Goal: Transaction & Acquisition: Purchase product/service

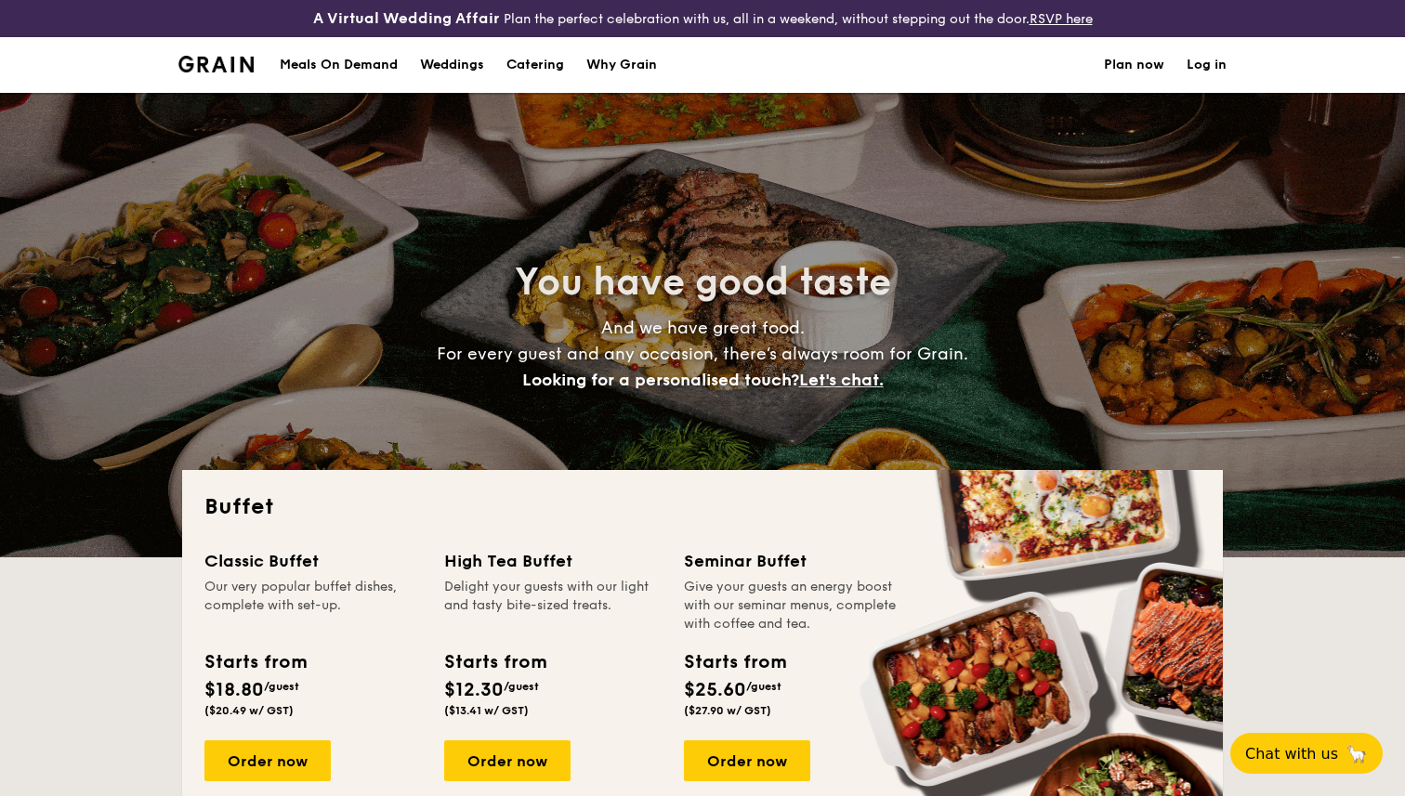
select select
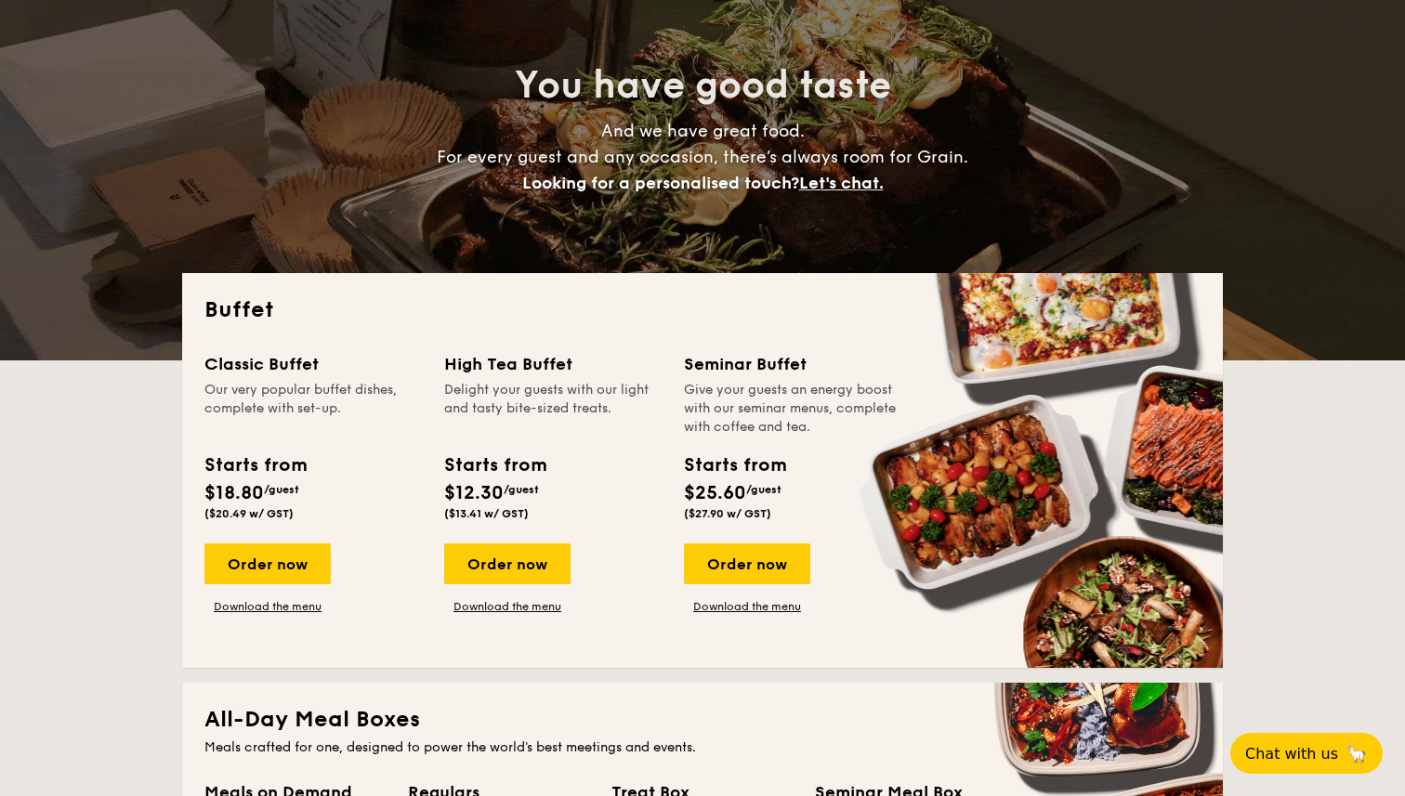
scroll to position [320, 0]
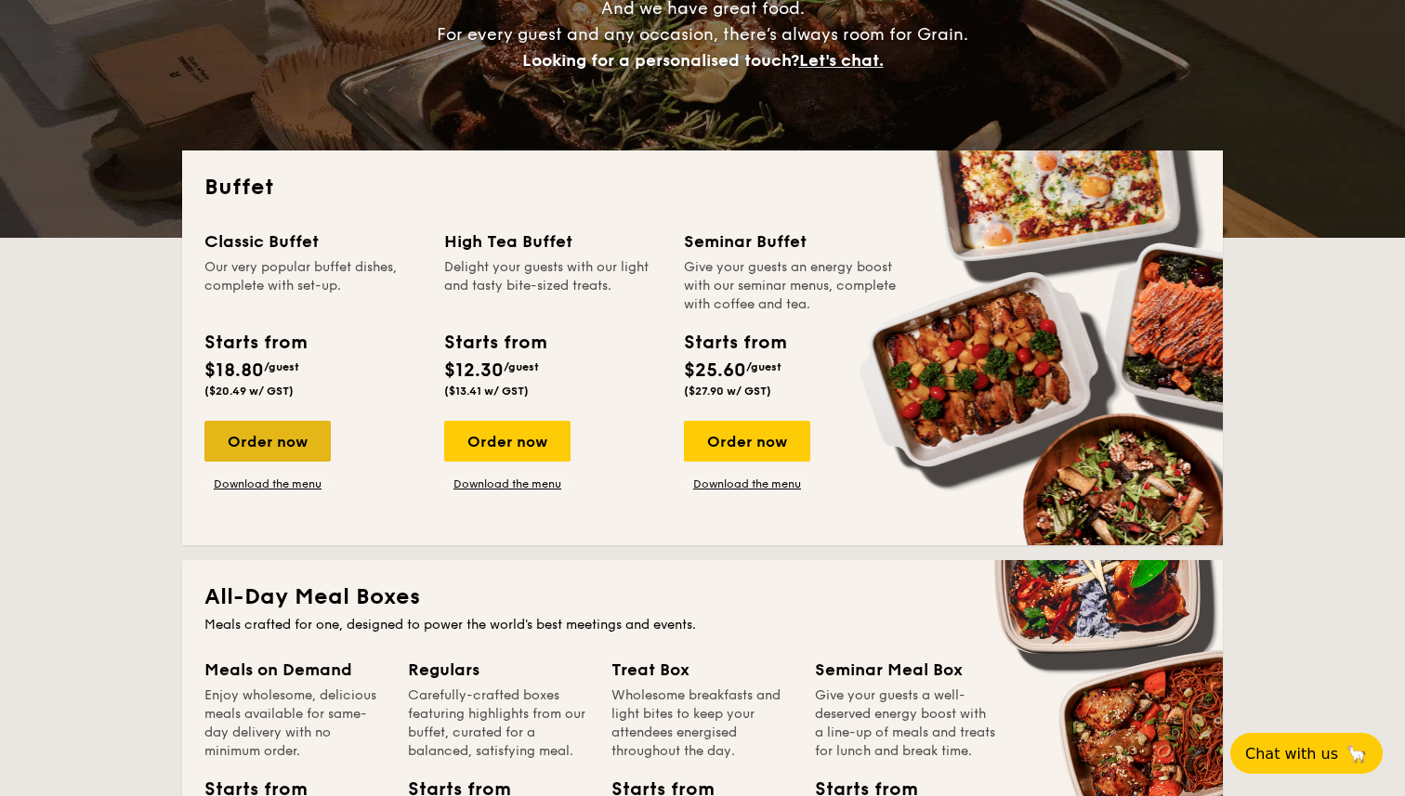
click at [287, 438] on div "Order now" at bounding box center [267, 441] width 126 height 41
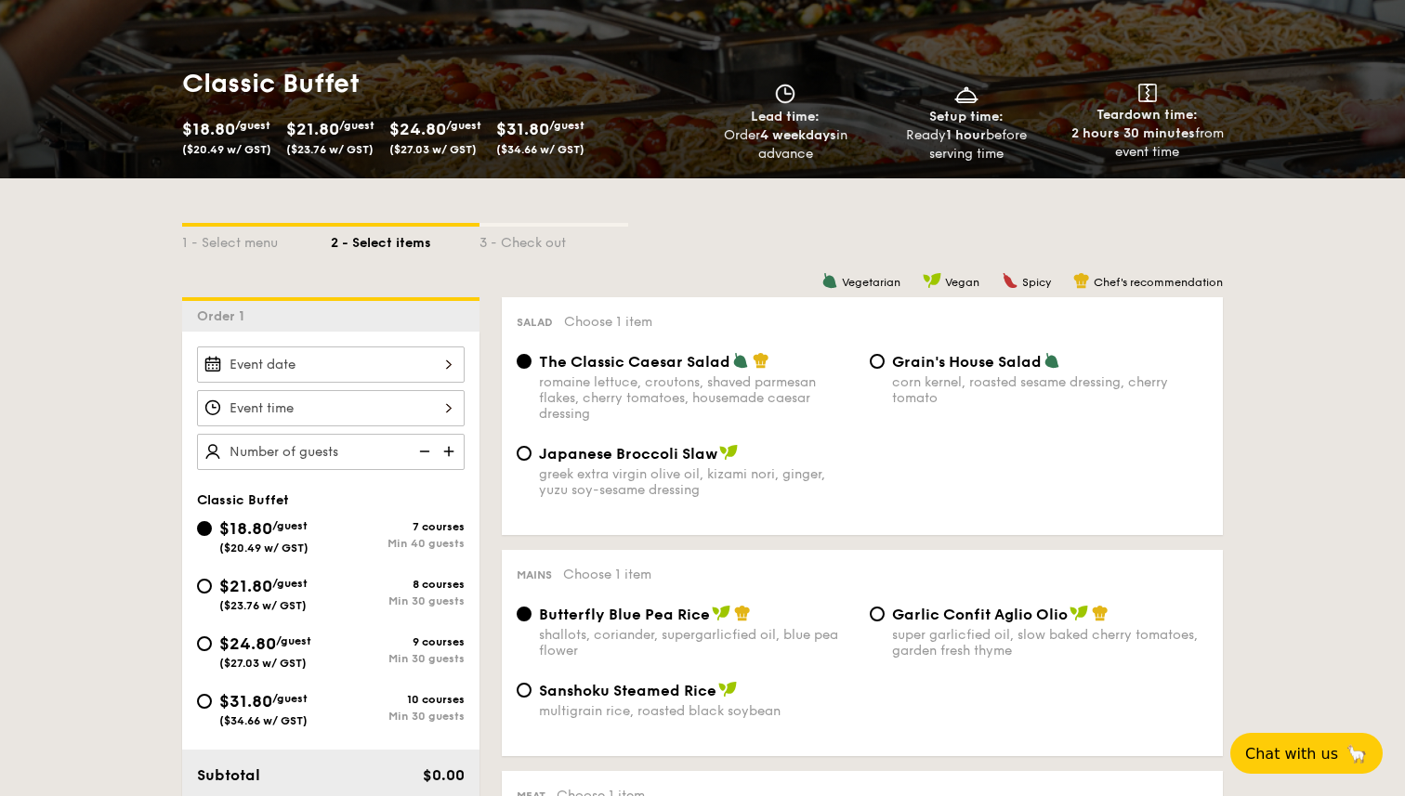
scroll to position [146, 0]
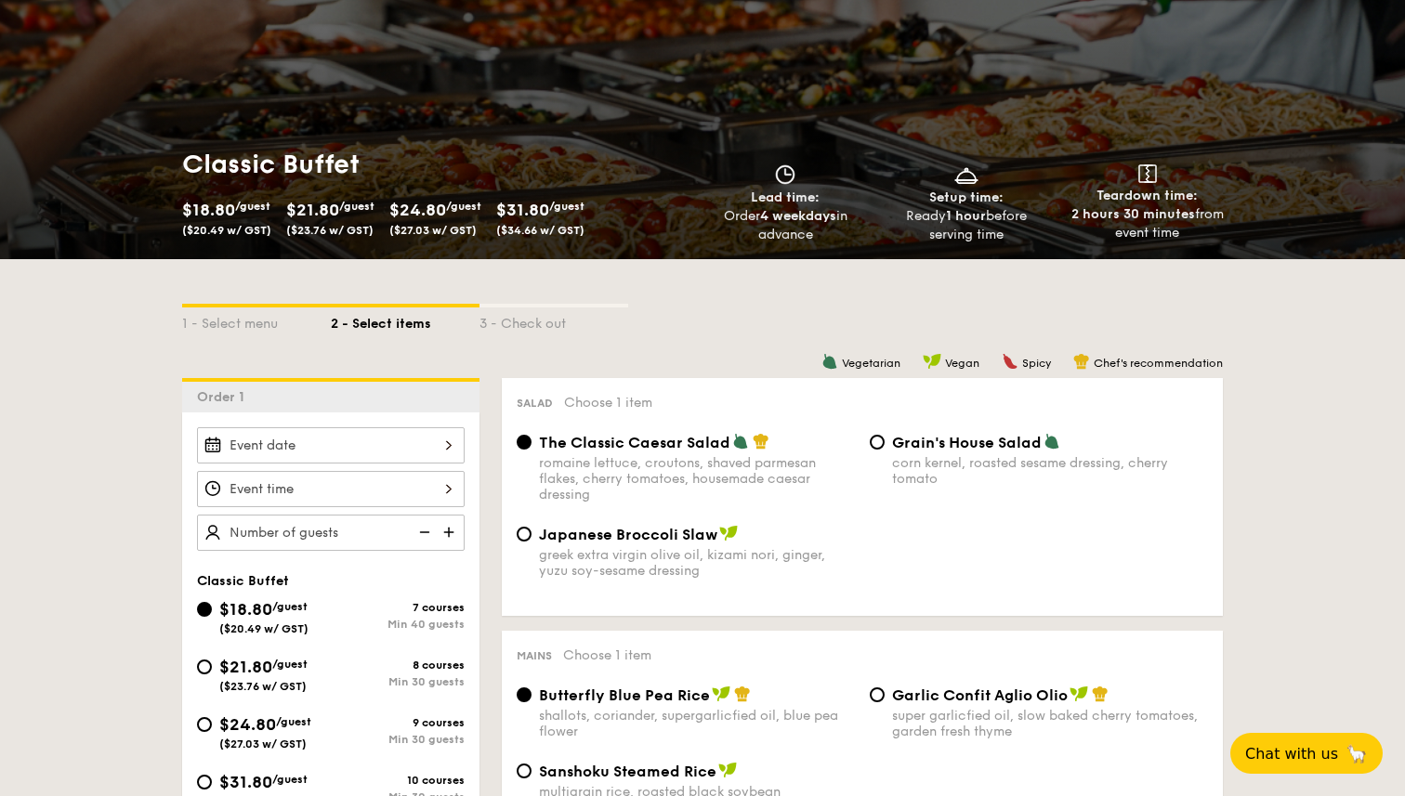
select select
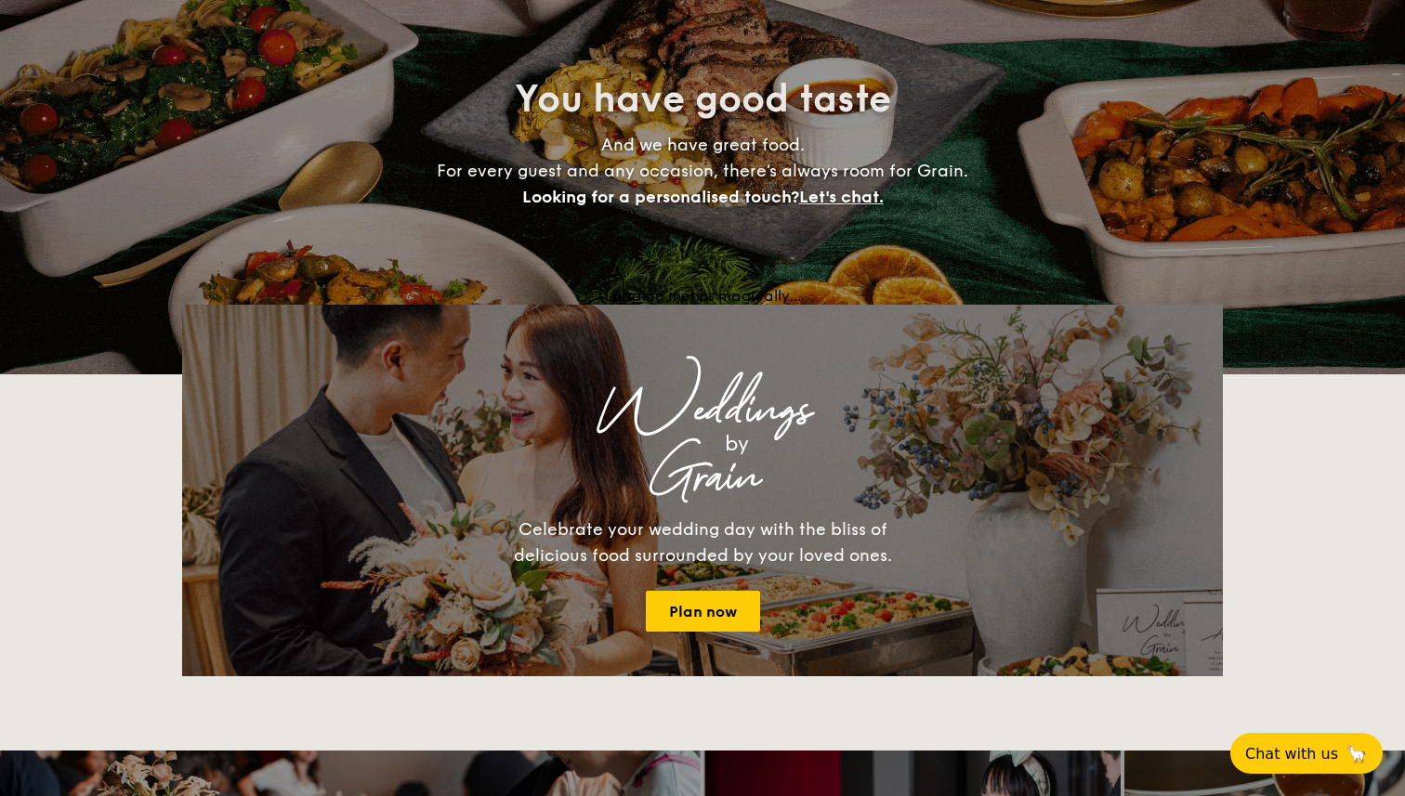
scroll to position [320, 0]
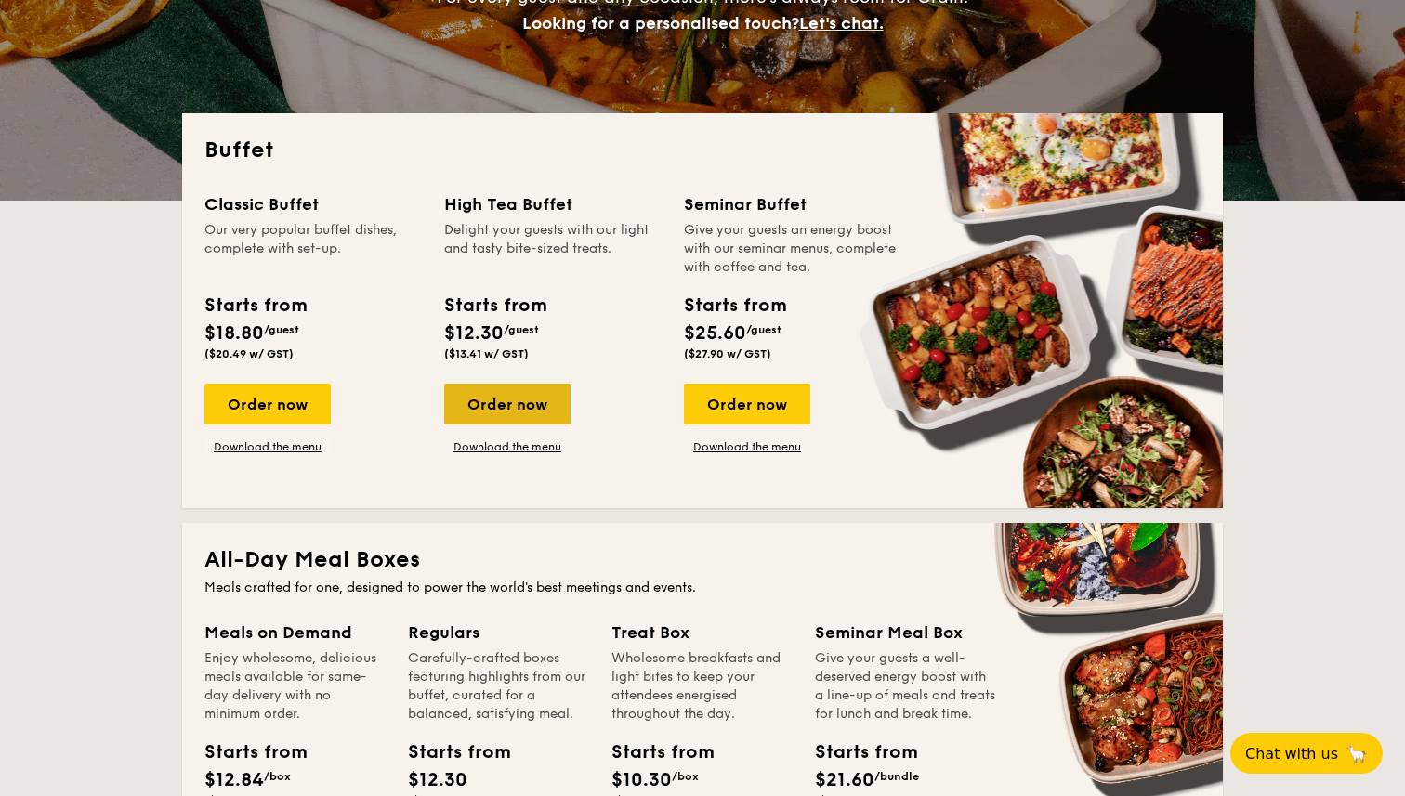
click at [498, 408] on div "Order now" at bounding box center [507, 404] width 126 height 41
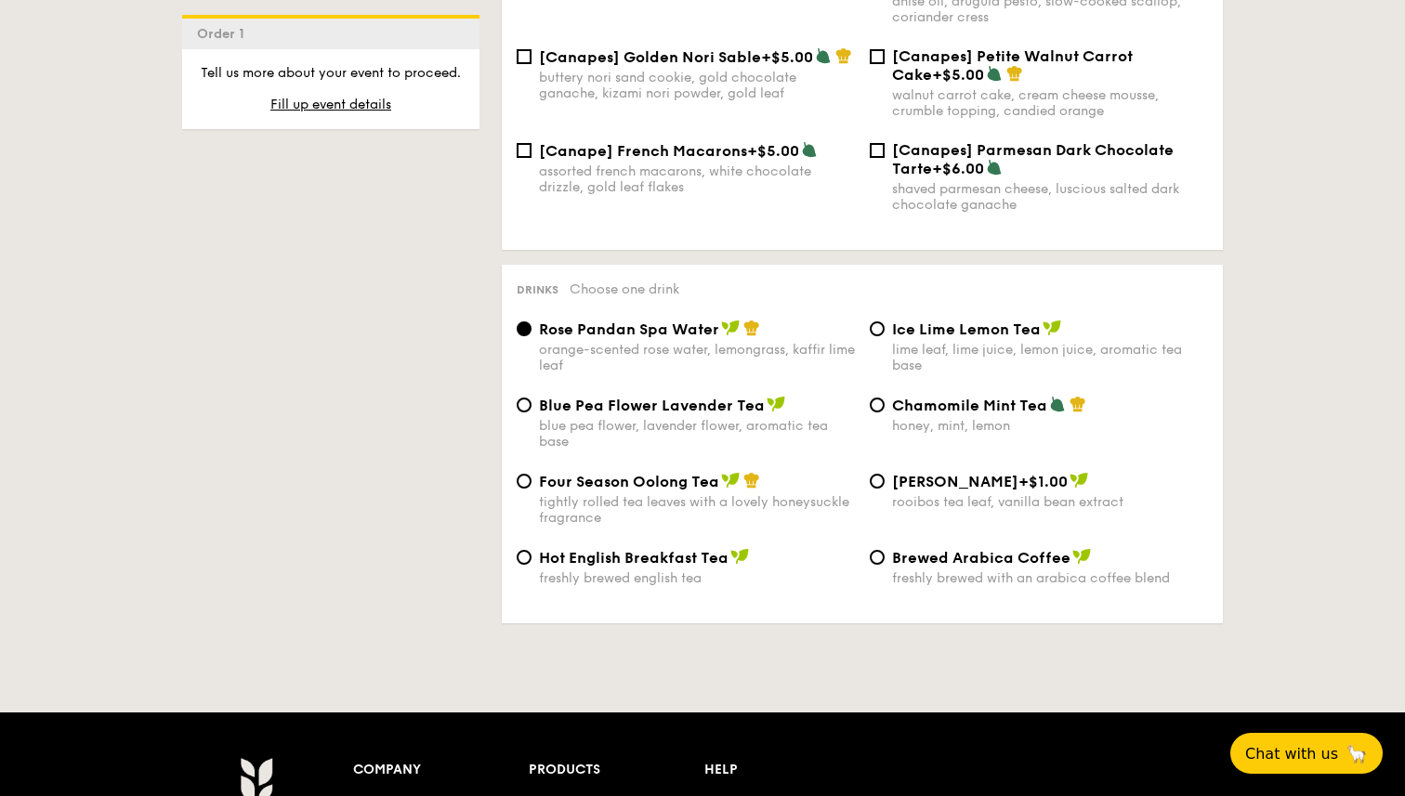
scroll to position [2886, 0]
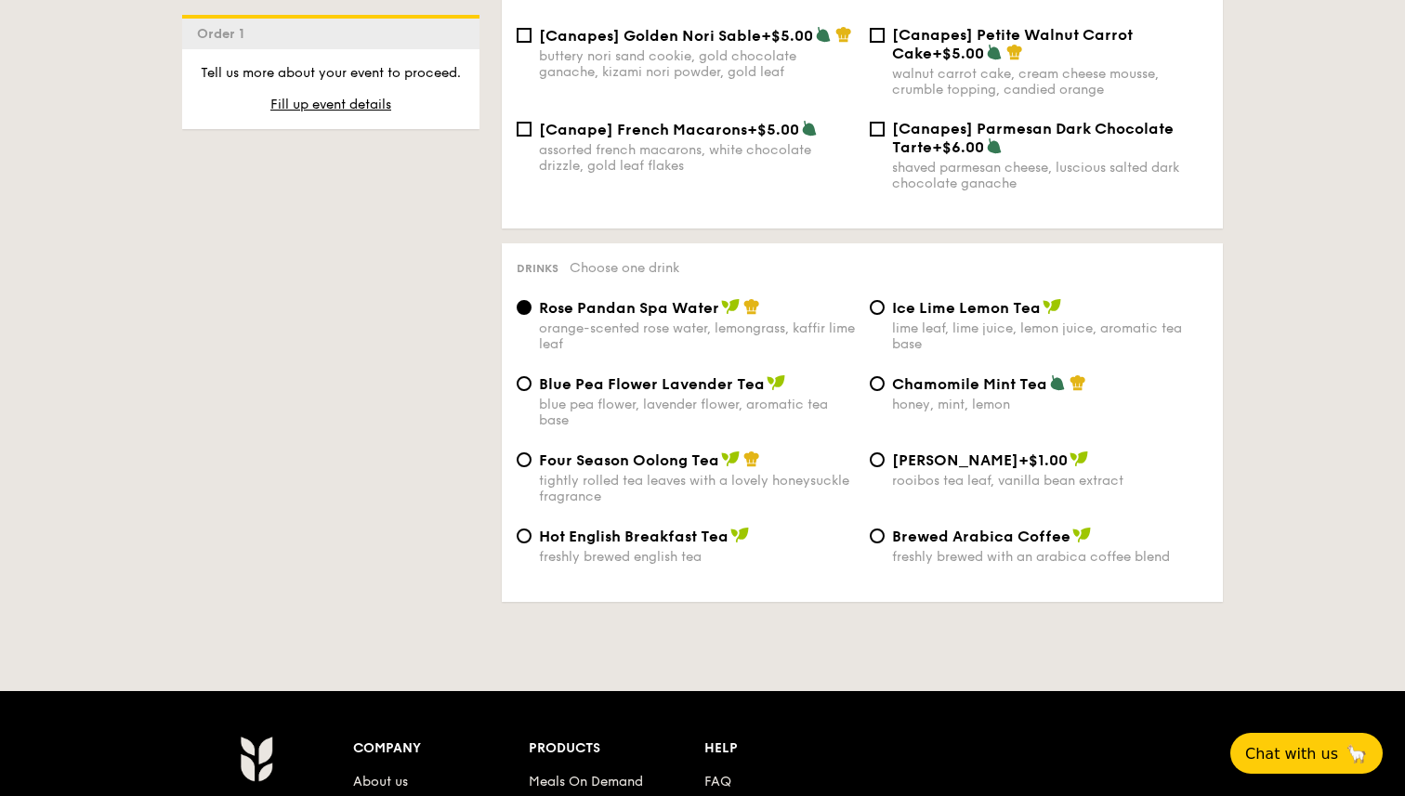
scroll to position [320, 0]
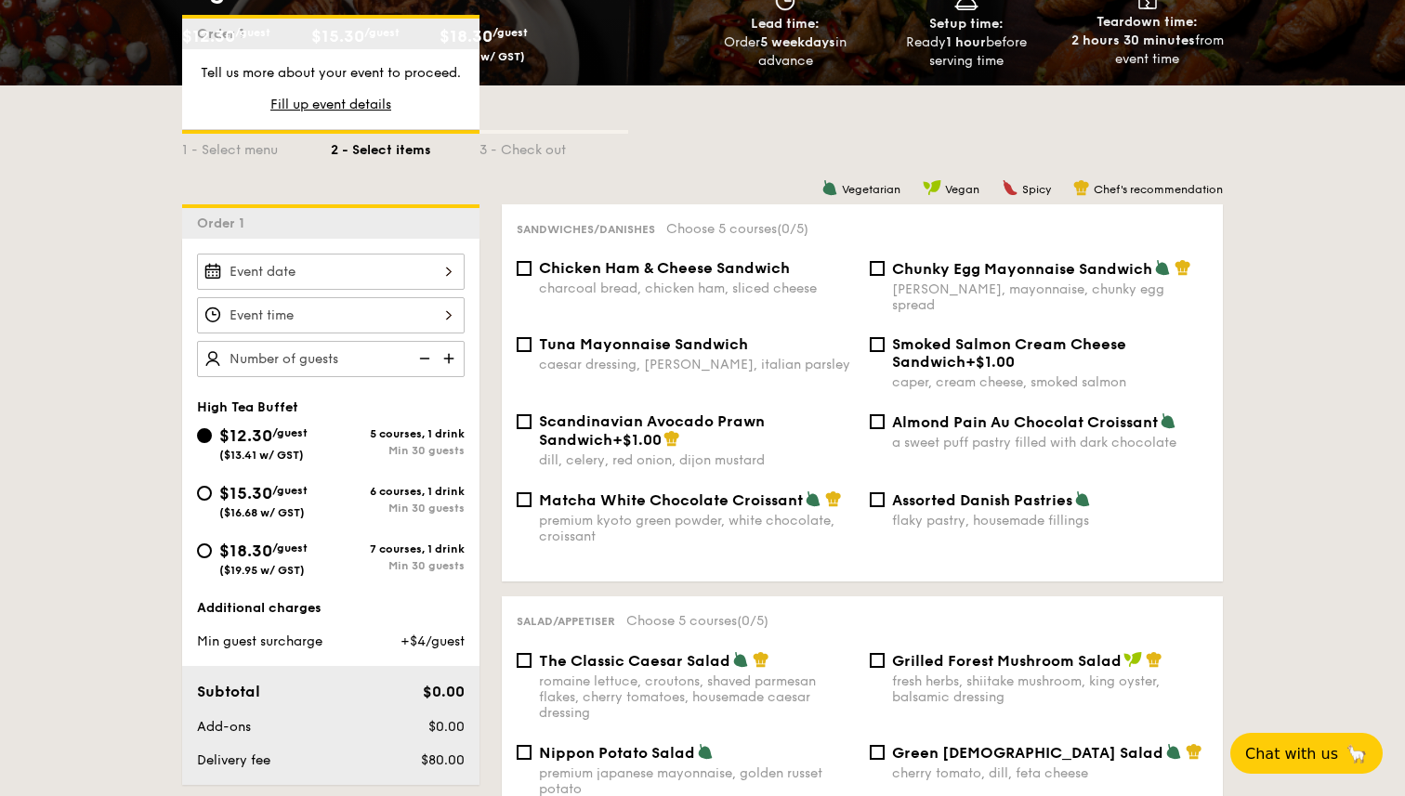
select select
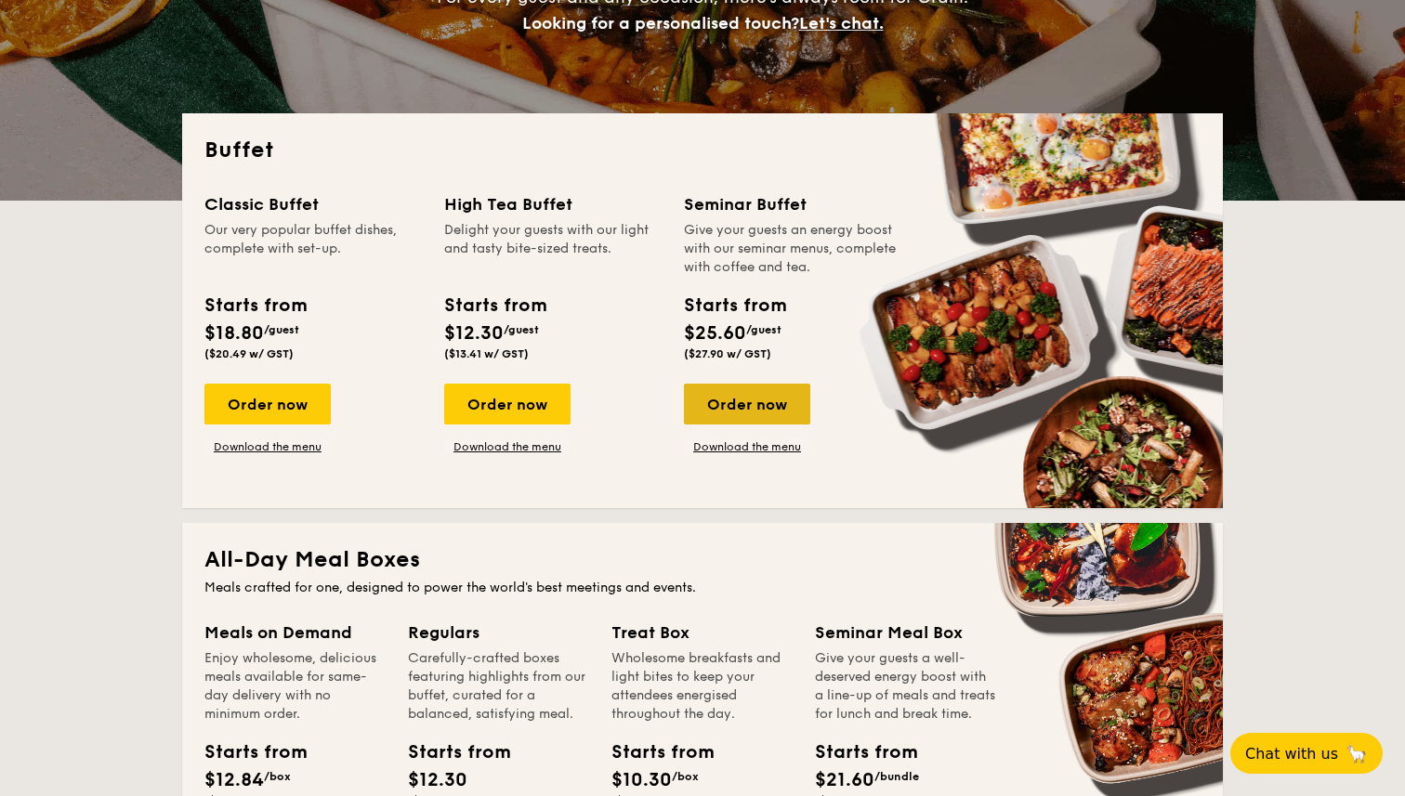
click at [713, 406] on div "Order now" at bounding box center [747, 404] width 126 height 41
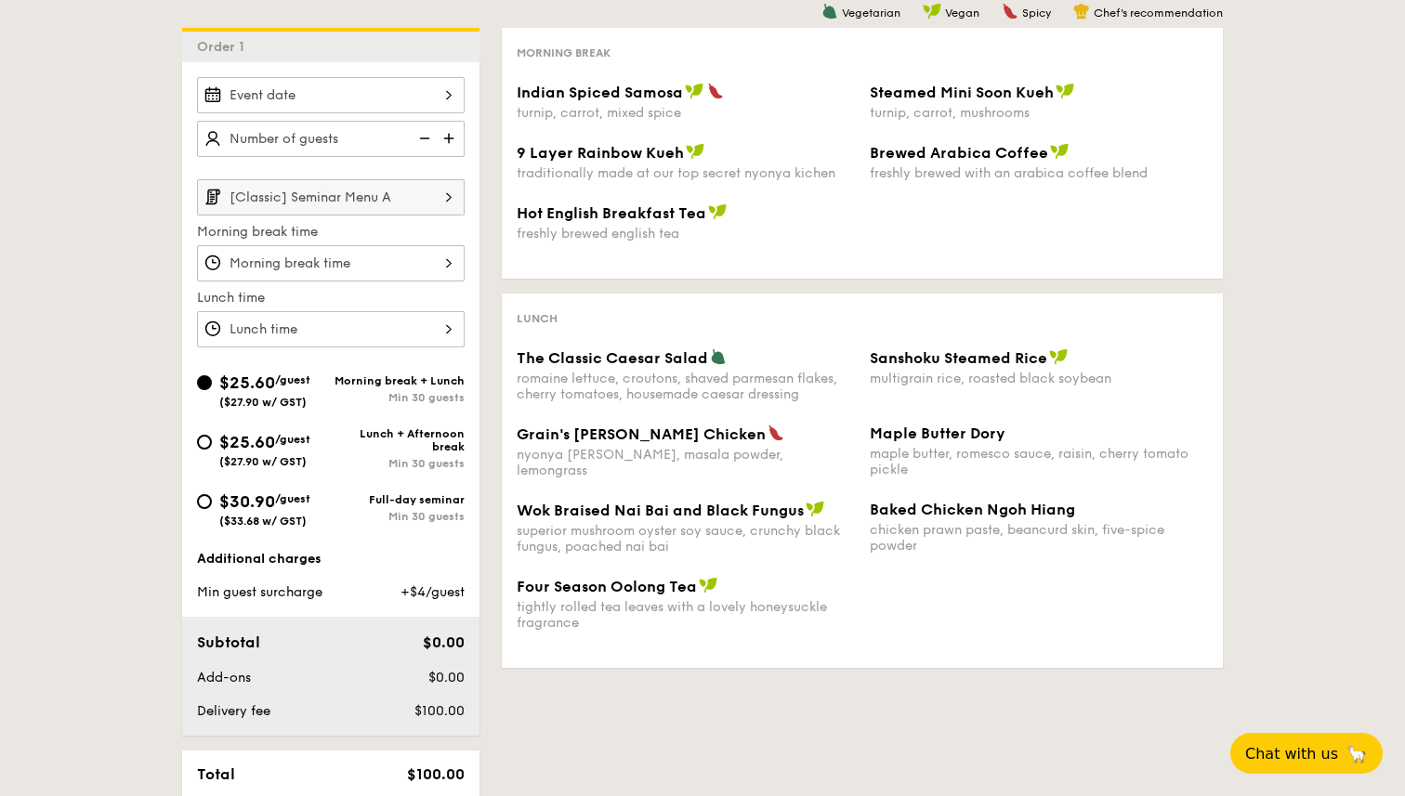
scroll to position [544, 0]
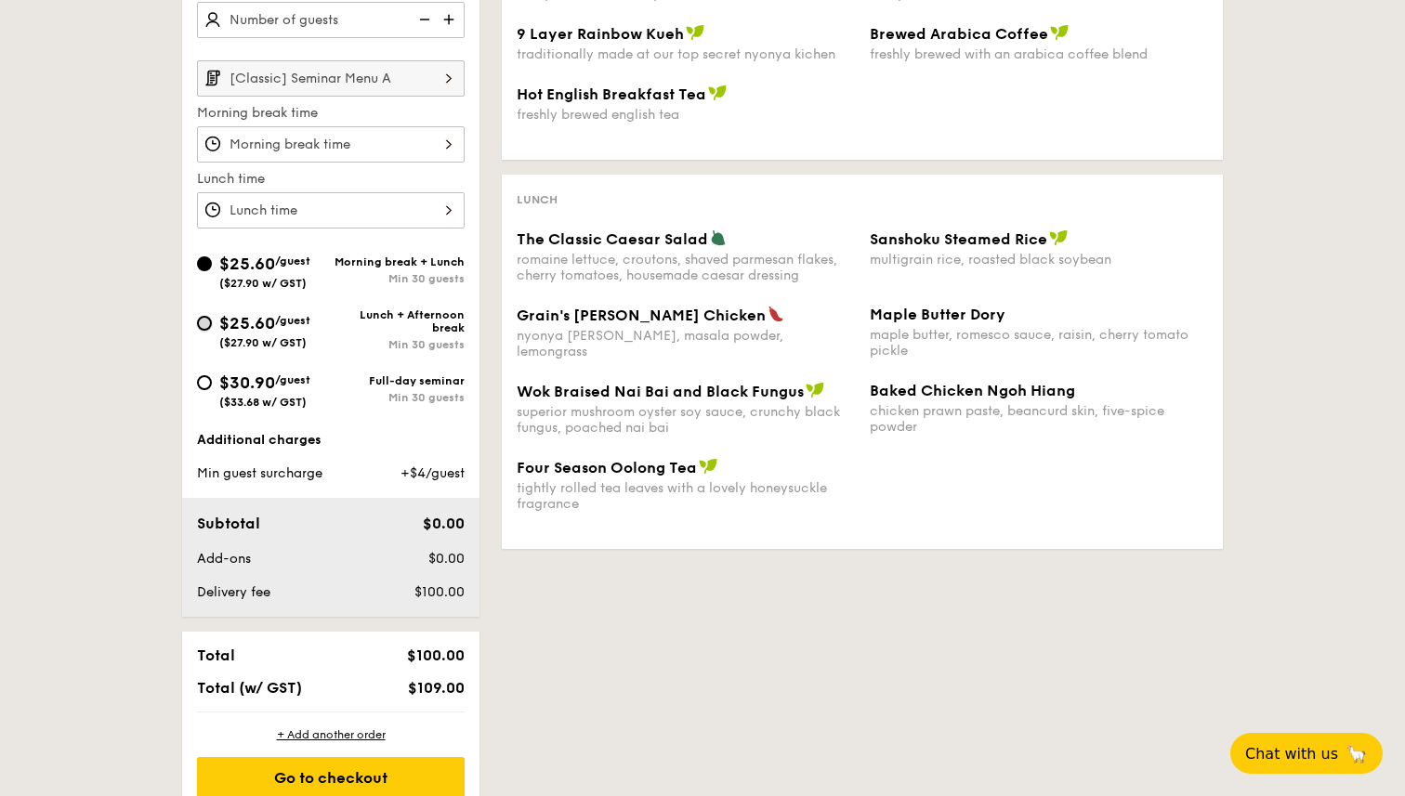
click at [202, 319] on input "$25.60 /guest ($27.90 w/ GST) Lunch + Afternoon break Min 30 guests" at bounding box center [204, 323] width 15 height 15
radio input "true"
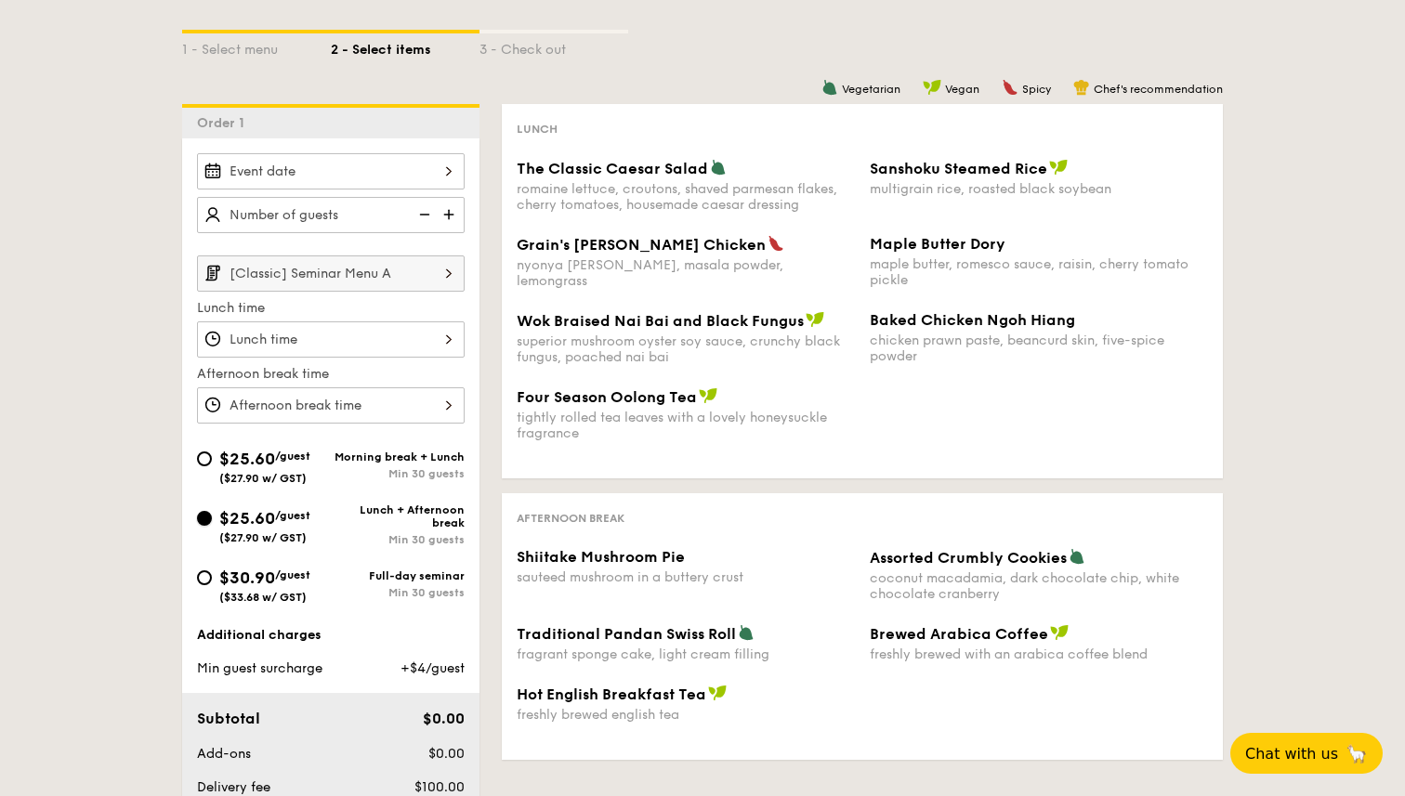
scroll to position [337, 0]
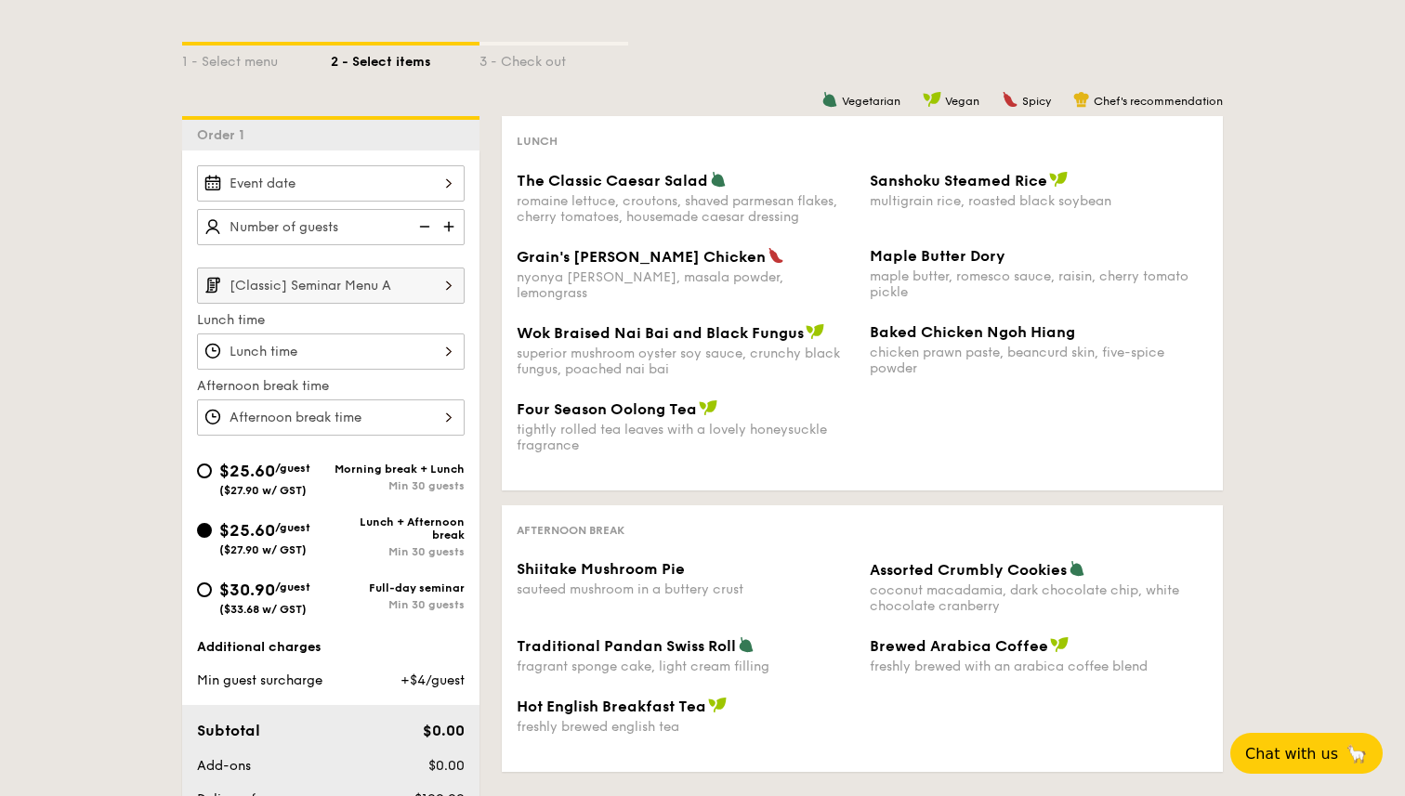
scroll to position [320, 0]
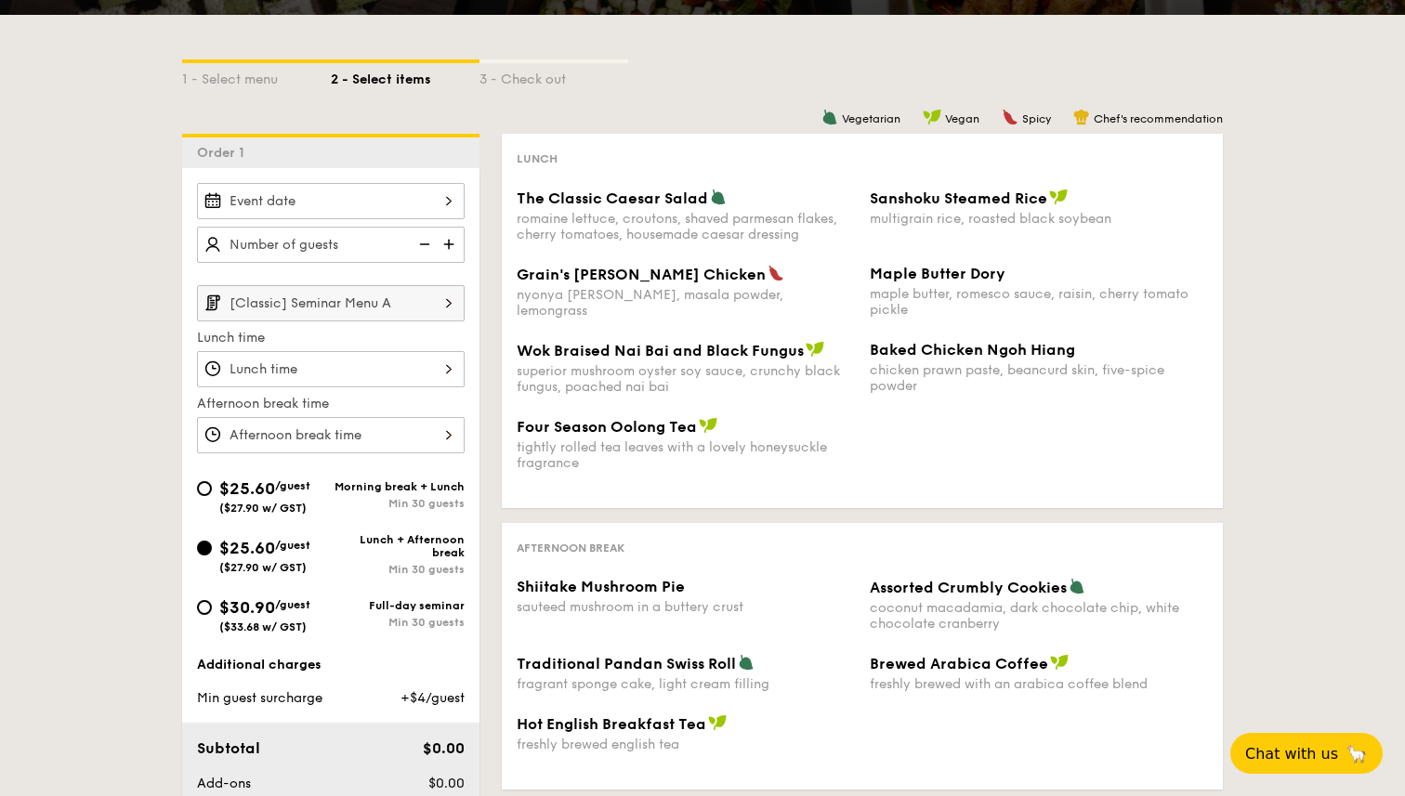
select select
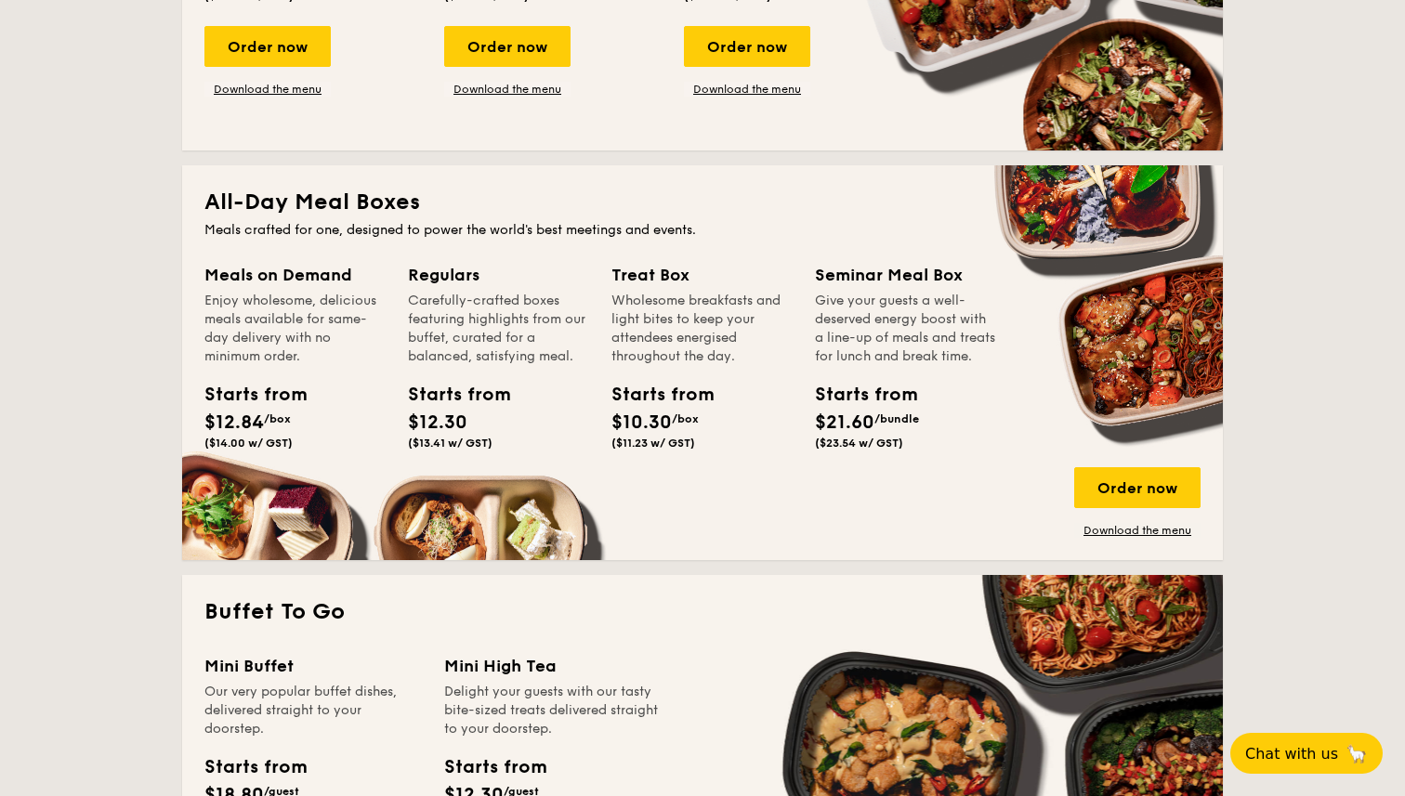
scroll to position [751, 0]
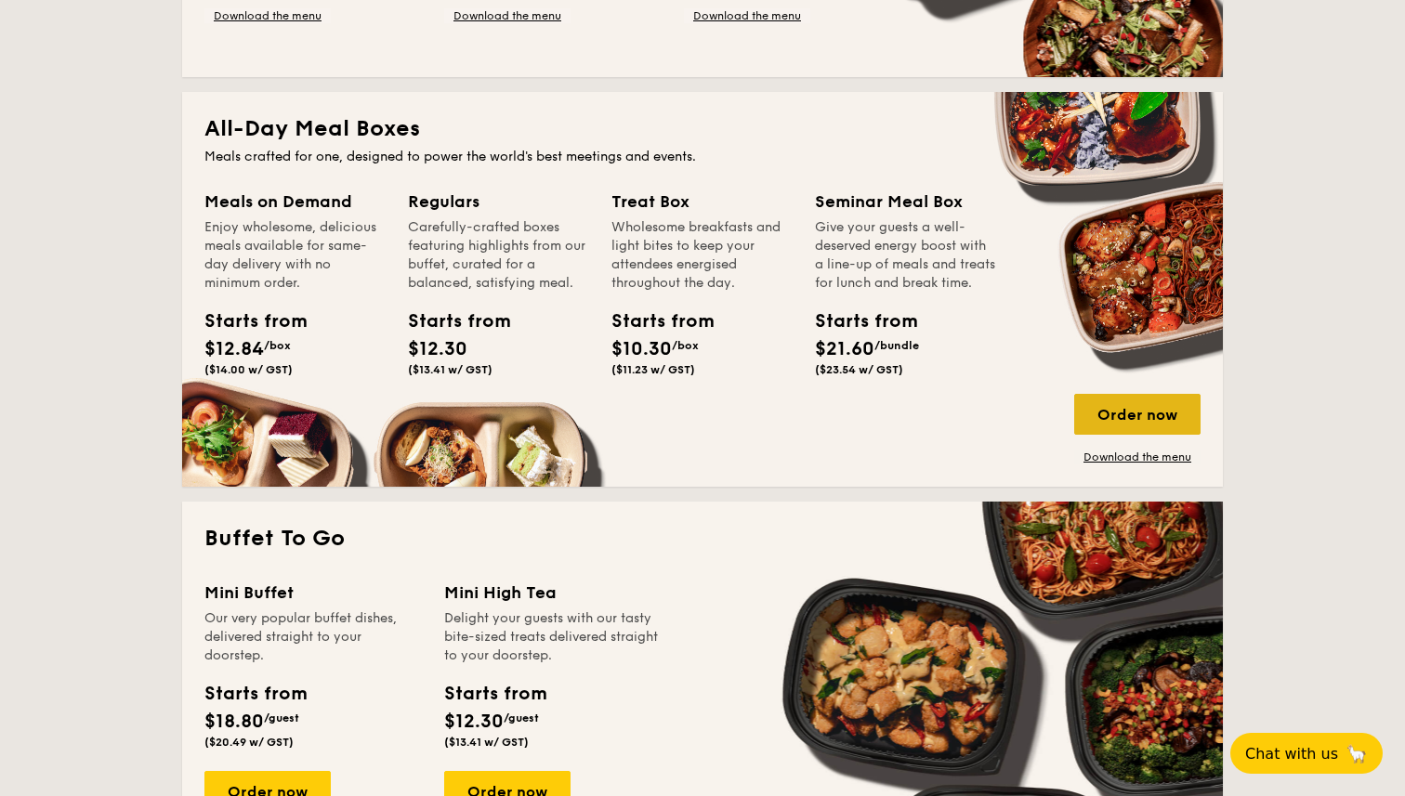
click at [1116, 415] on div "Order now" at bounding box center [1137, 414] width 126 height 41
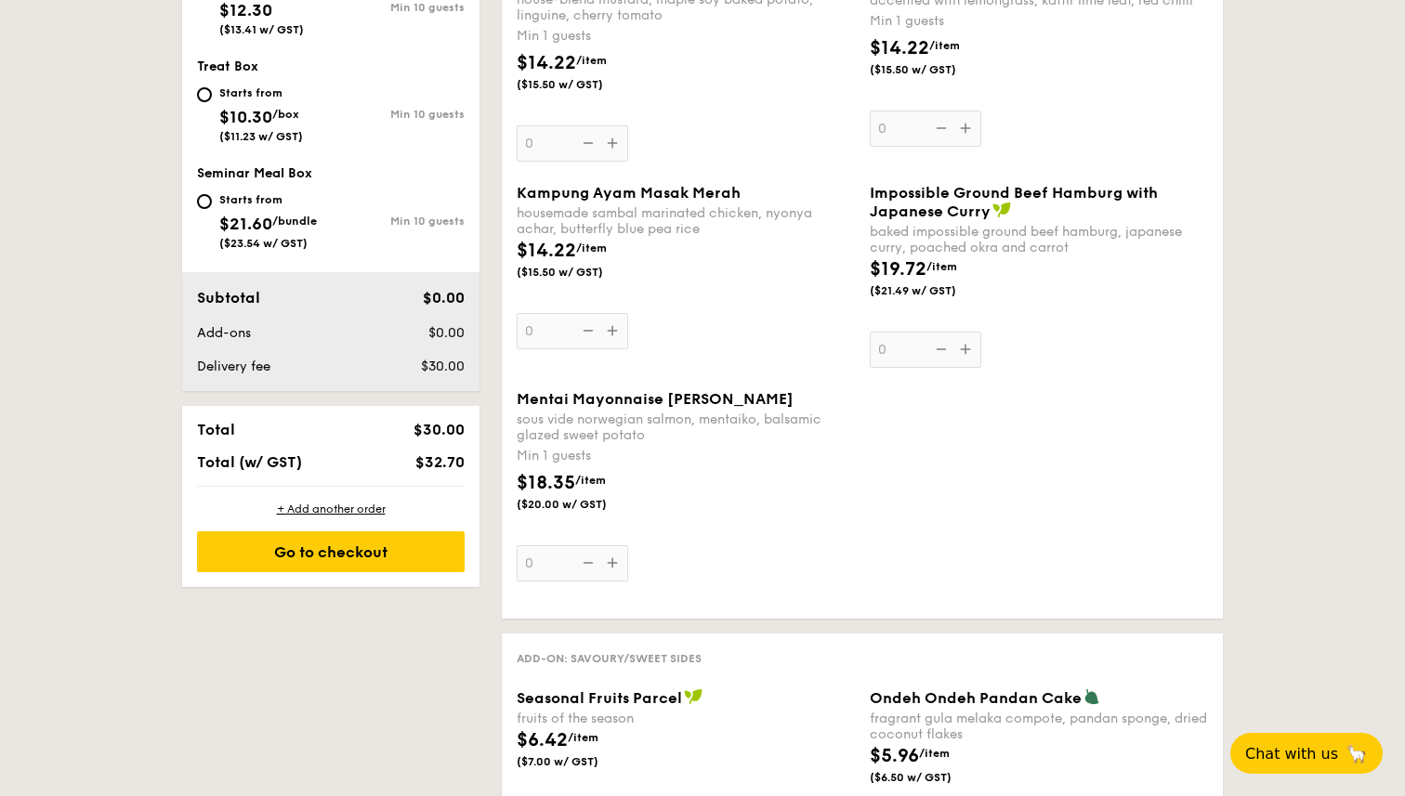
scroll to position [970, 0]
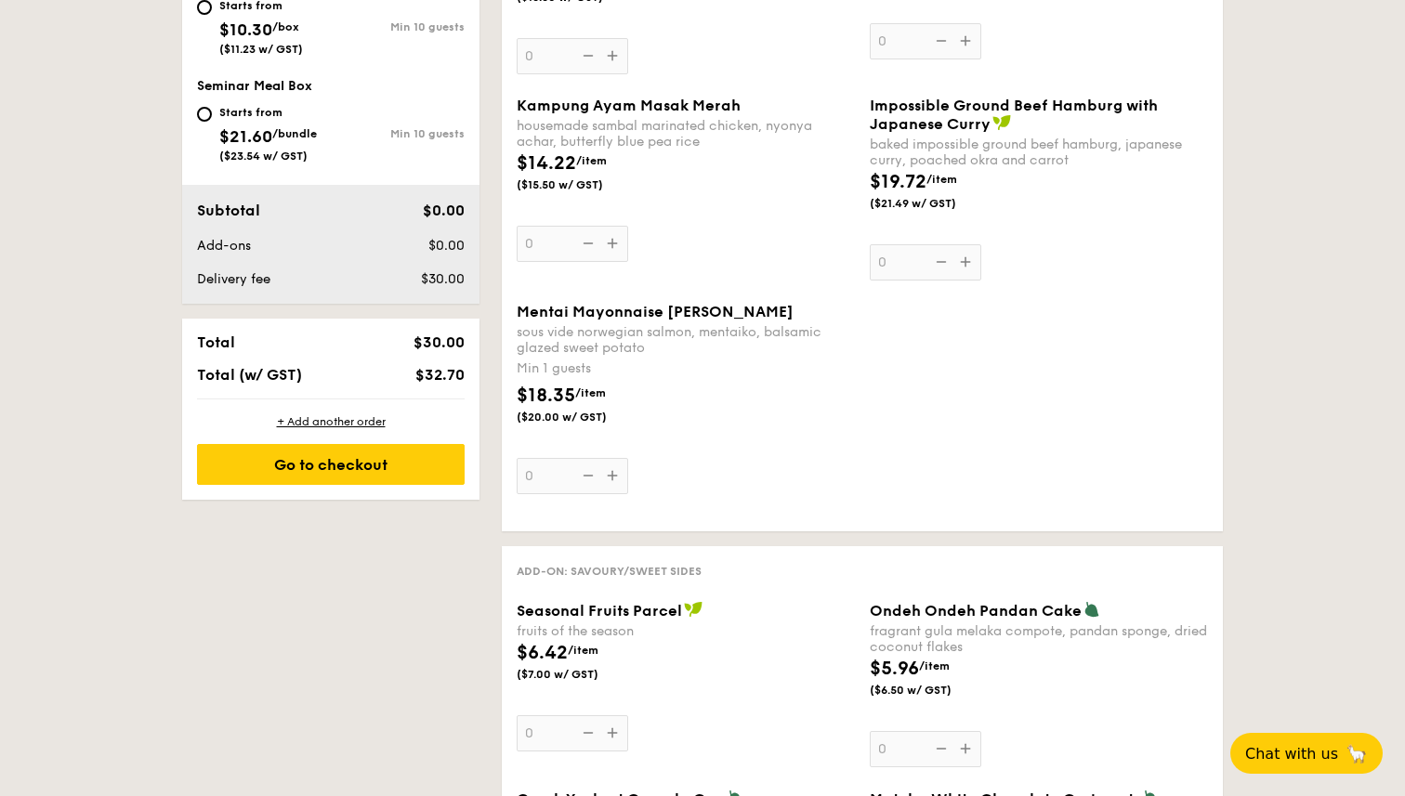
click at [611, 245] on div "Kampung Ayam Masak Merah housemade sambal marinated chicken, nyonya achar, butt…" at bounding box center [686, 179] width 338 height 165
click at [611, 245] on input "0" at bounding box center [572, 244] width 111 height 36
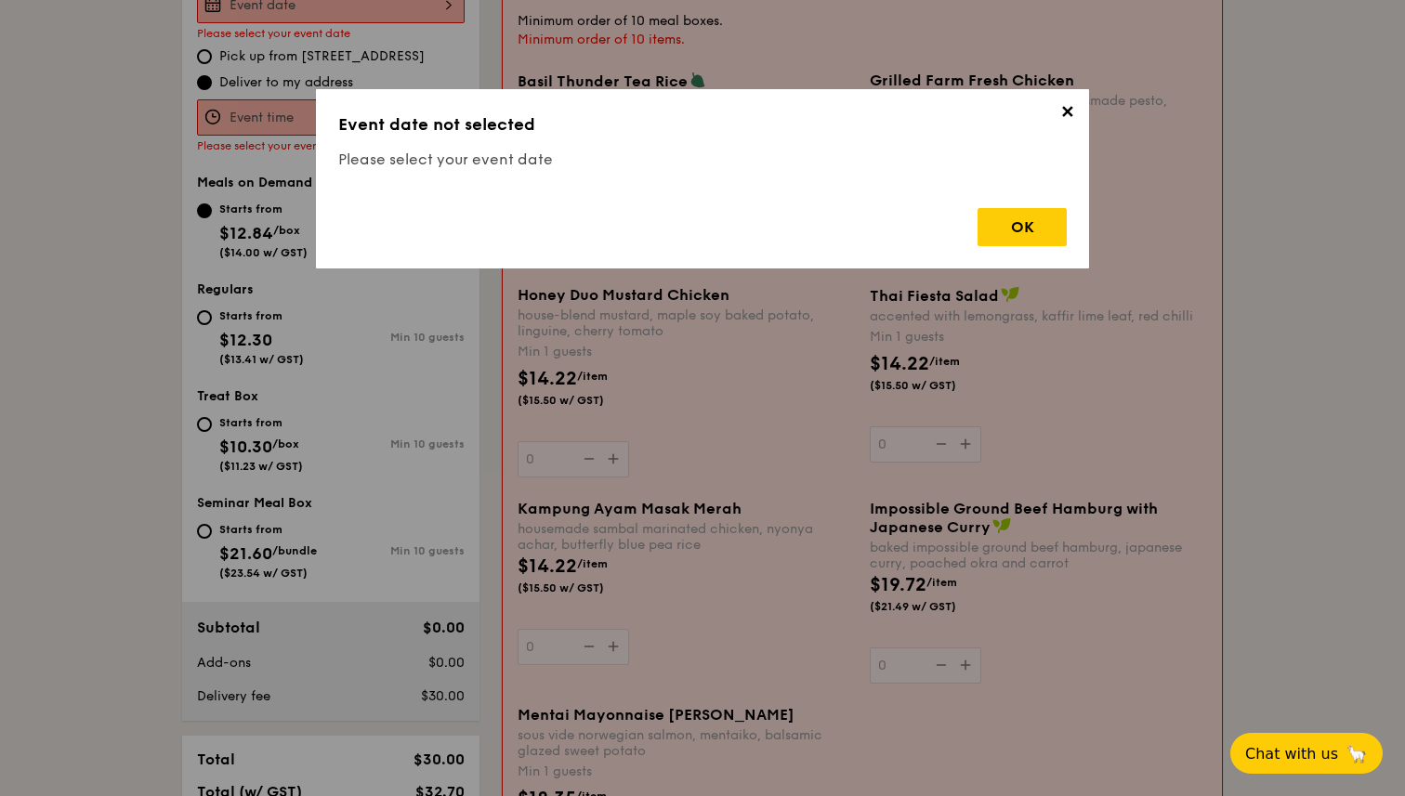
scroll to position [496, 0]
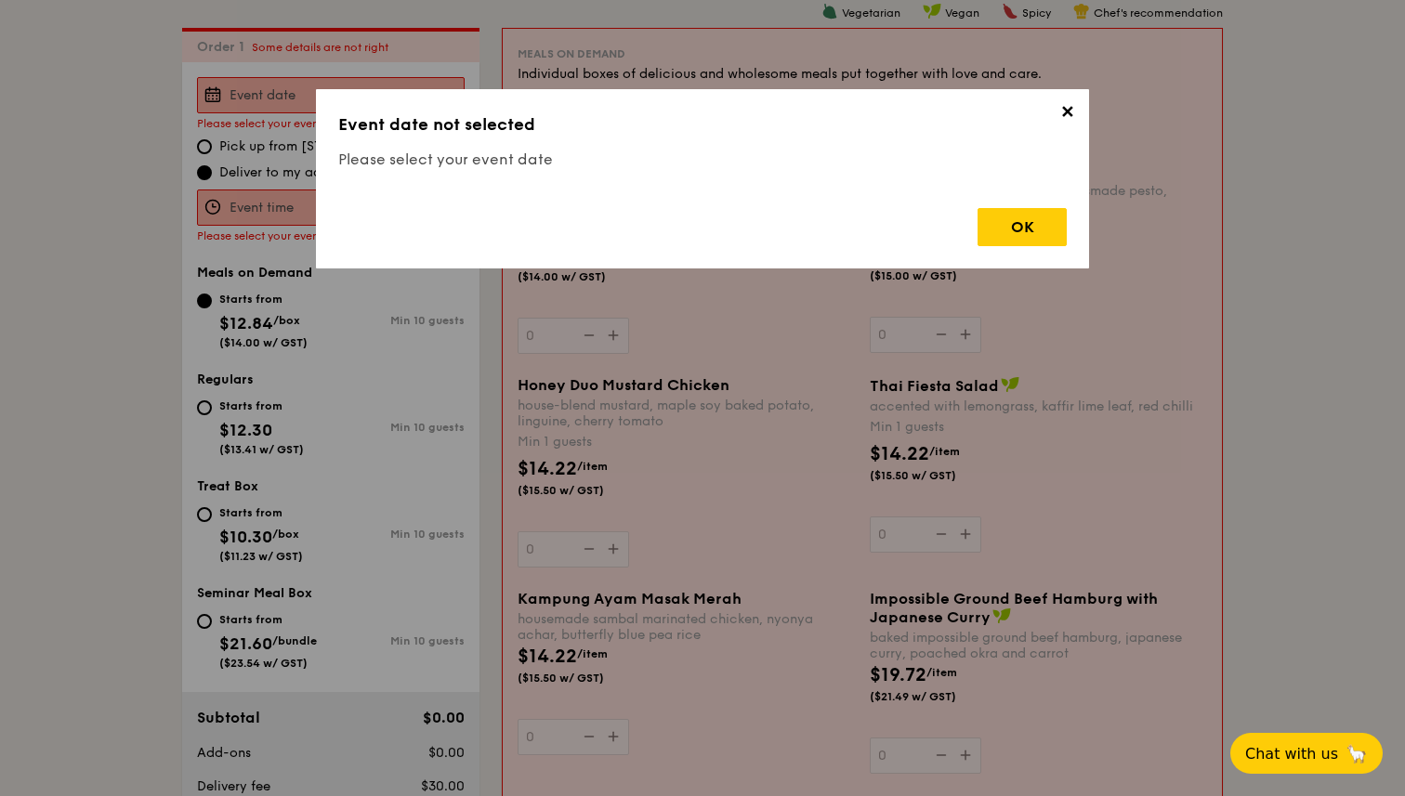
click at [1066, 109] on span "✕" at bounding box center [1066, 115] width 26 height 26
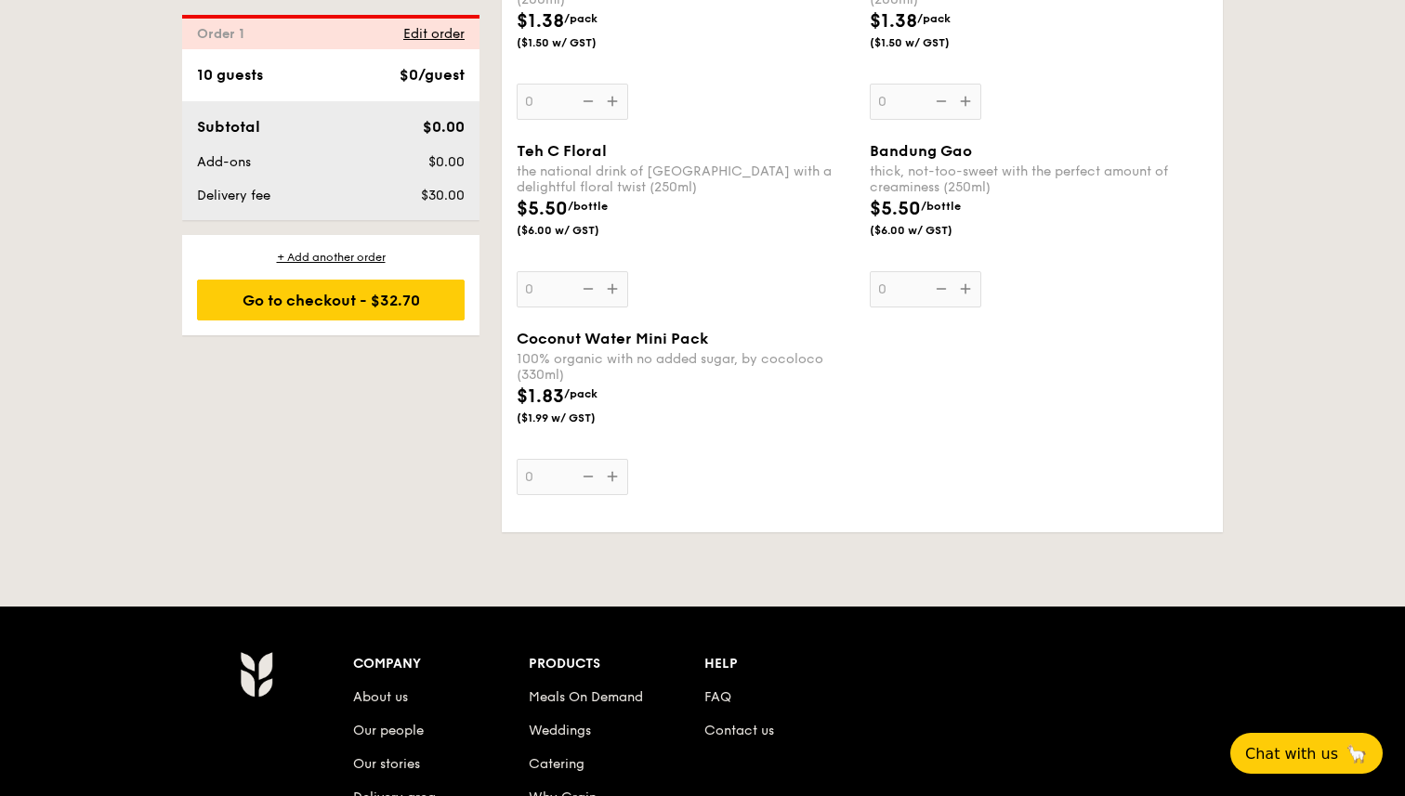
scroll to position [3576, 0]
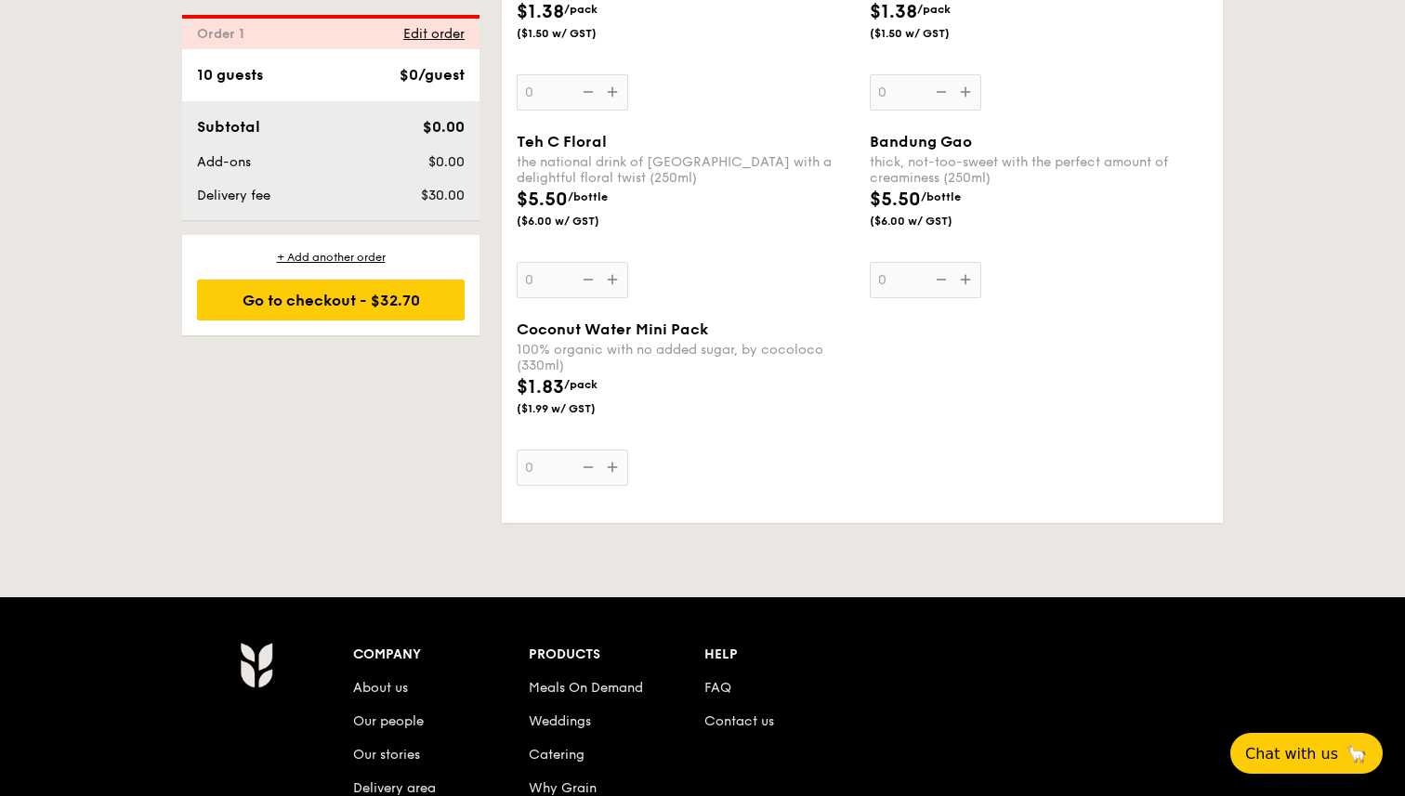
select select
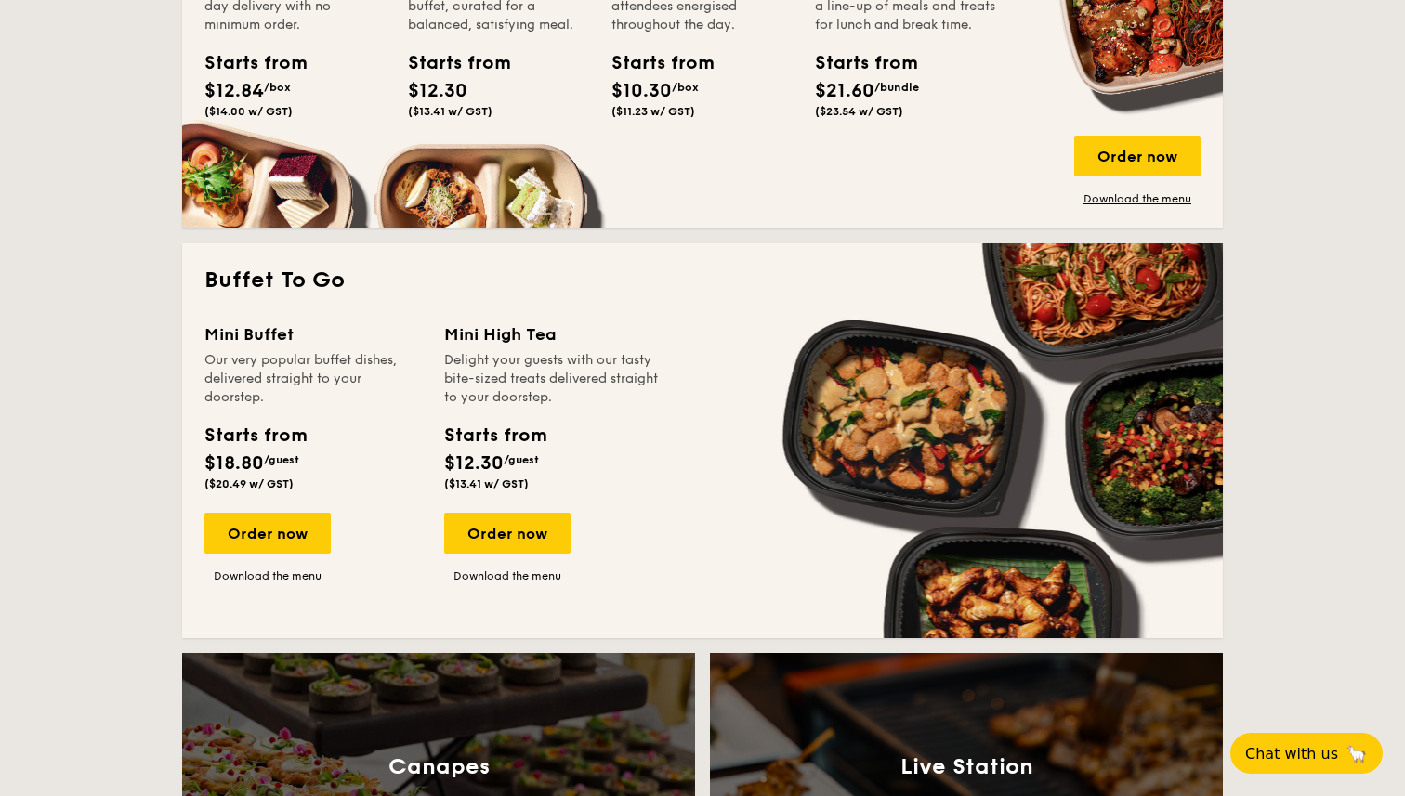
scroll to position [1040, 0]
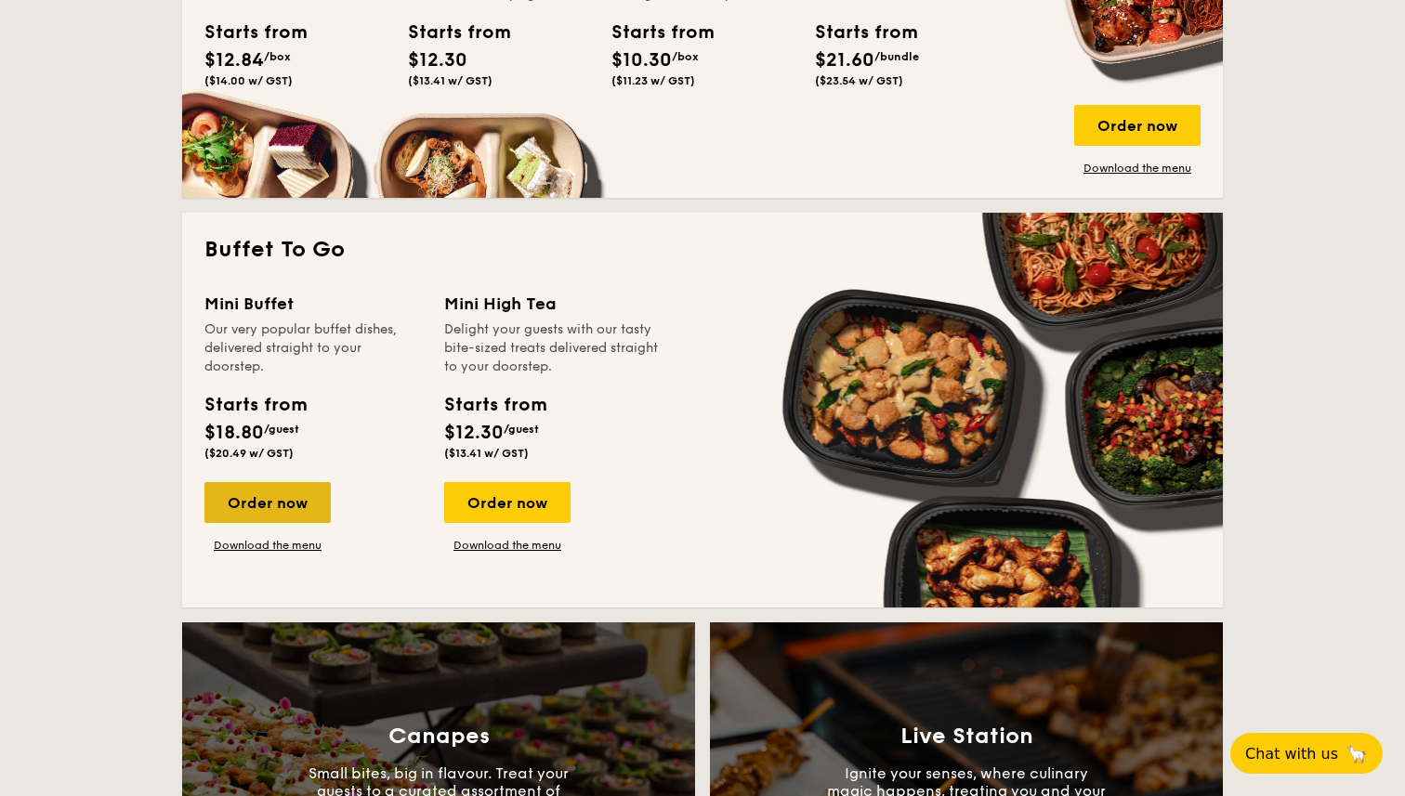
click at [266, 518] on div "Order now" at bounding box center [267, 502] width 126 height 41
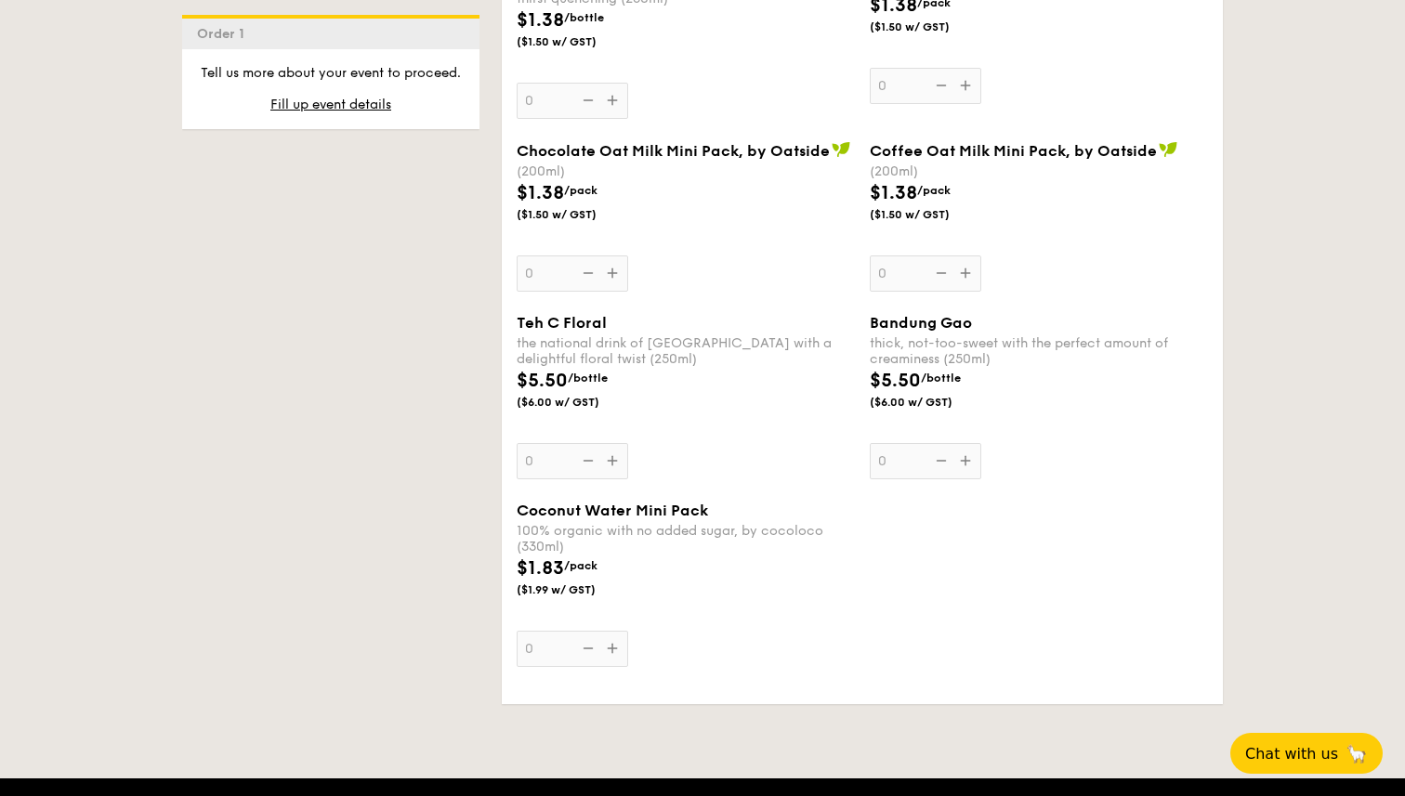
scroll to position [3422, 0]
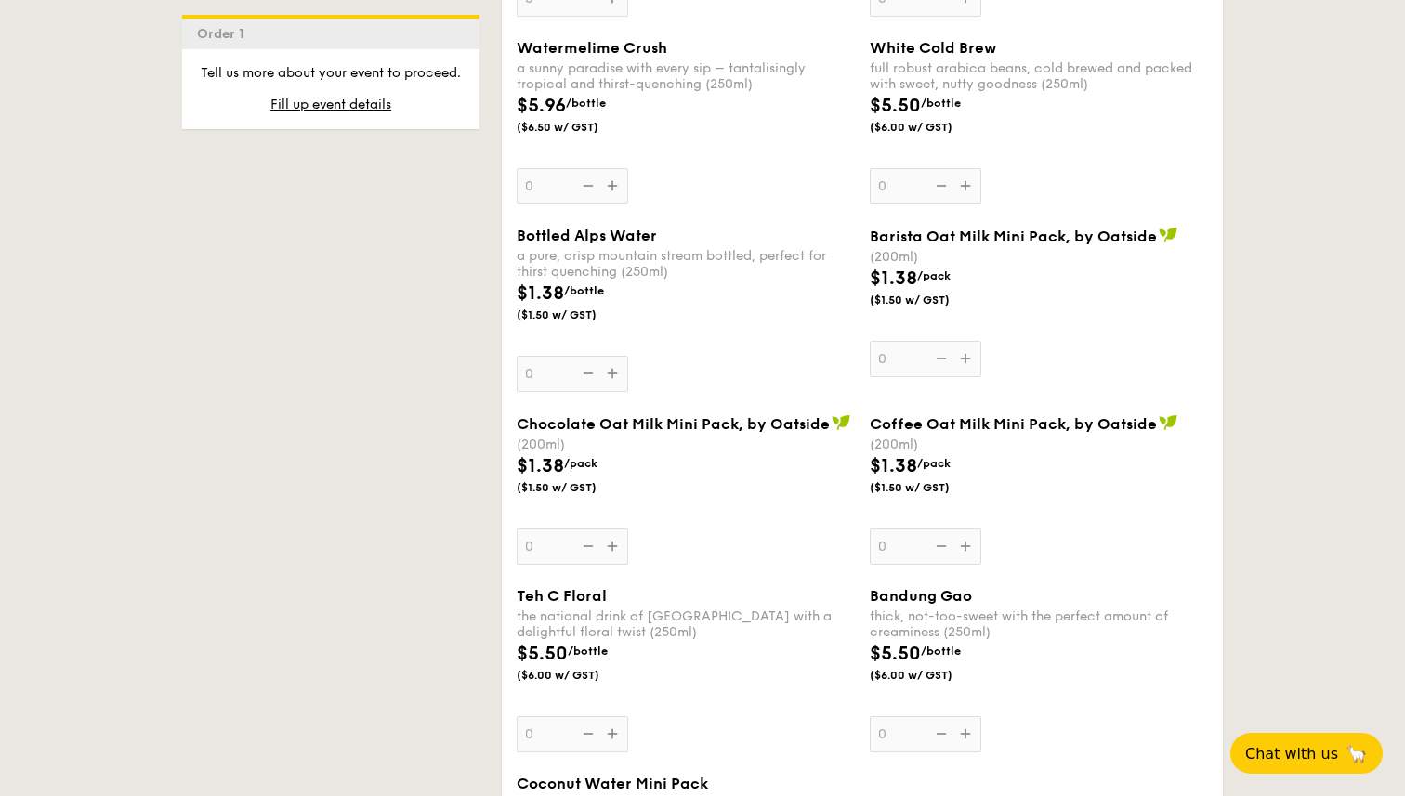
scroll to position [3002, 0]
